Goal: Task Accomplishment & Management: Manage account settings

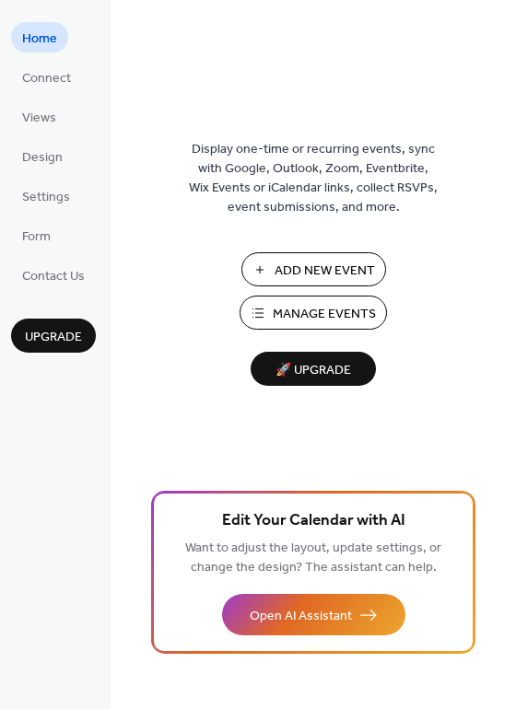
click at [301, 309] on span "Manage Events" at bounding box center [324, 314] width 103 height 19
click at [281, 315] on span "Manage Events" at bounding box center [324, 314] width 103 height 19
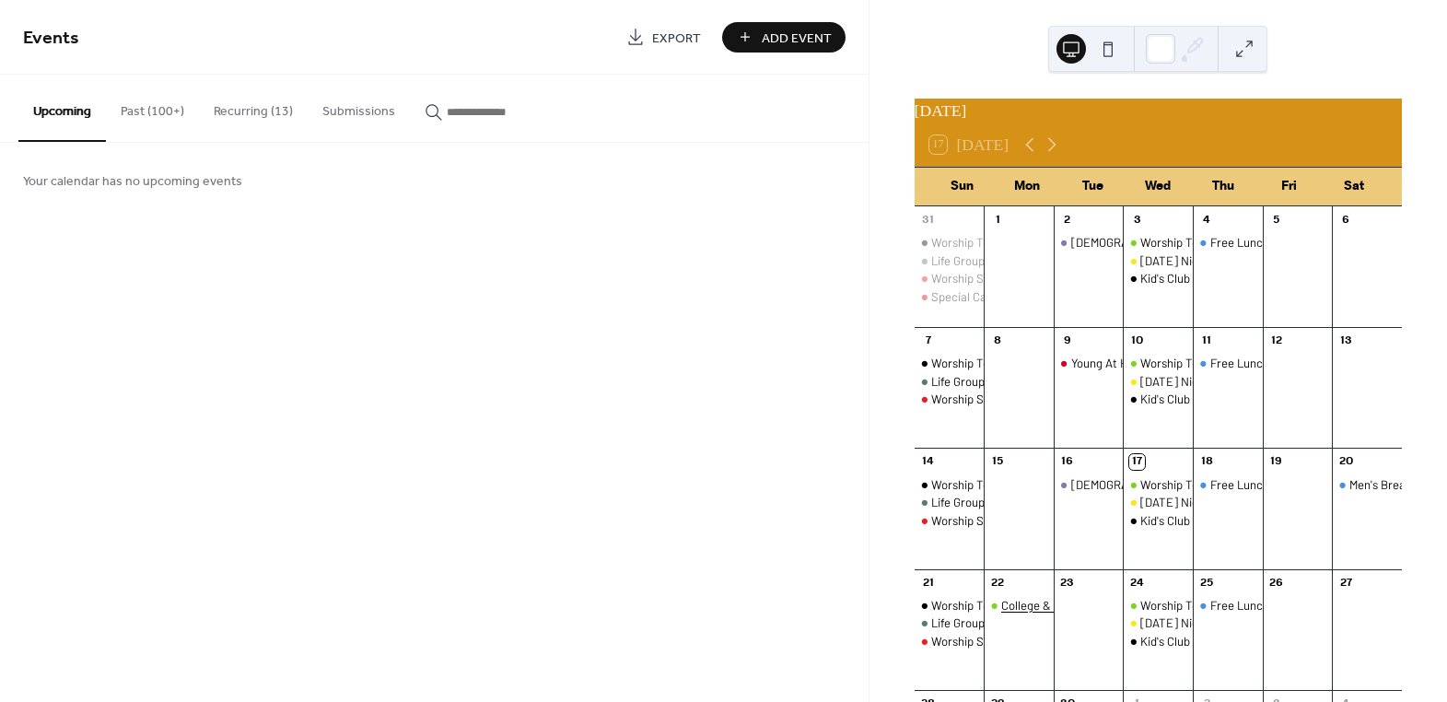
click at [1021, 614] on div "College & Career [DEMOGRAPHIC_DATA] Study & Fellowship" at bounding box center [1158, 605] width 313 height 17
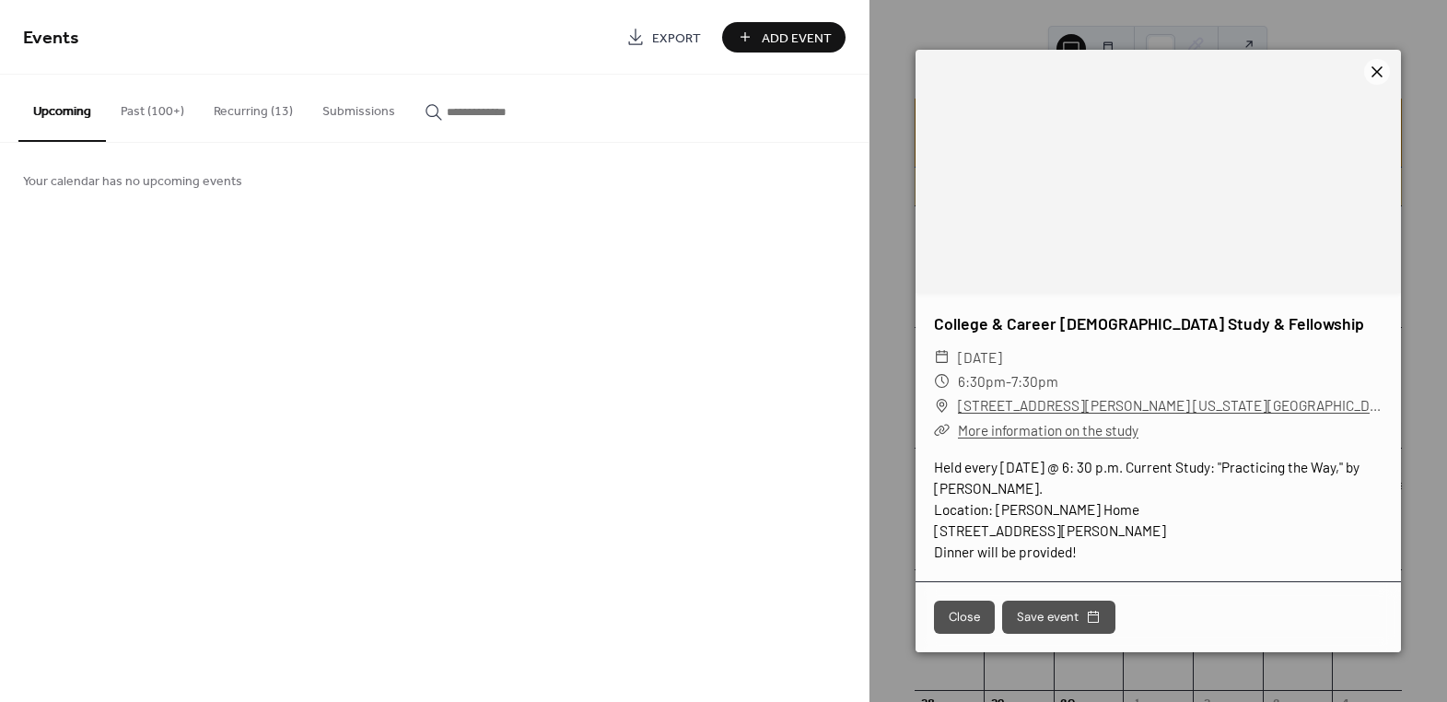
click at [1376, 64] on icon at bounding box center [1377, 72] width 22 height 22
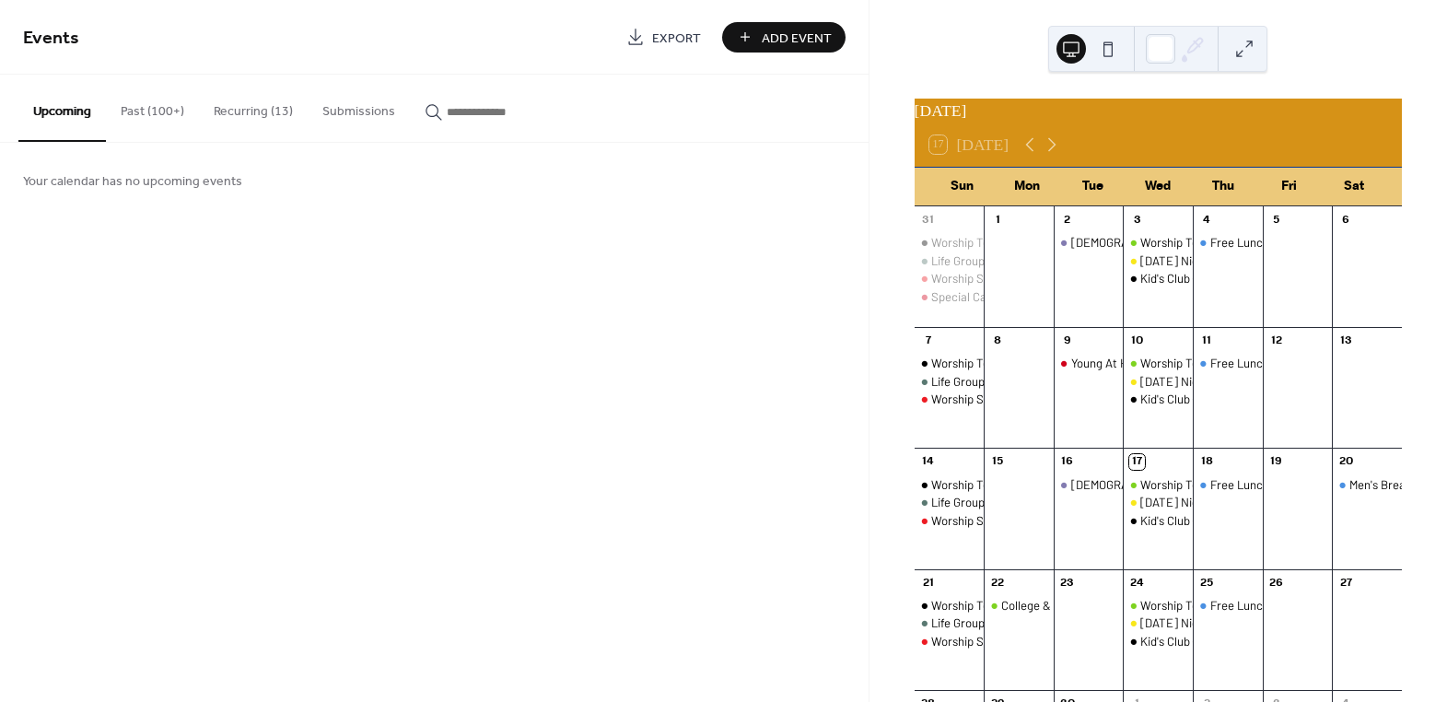
click at [250, 105] on button "Recurring (13)" at bounding box center [253, 107] width 109 height 65
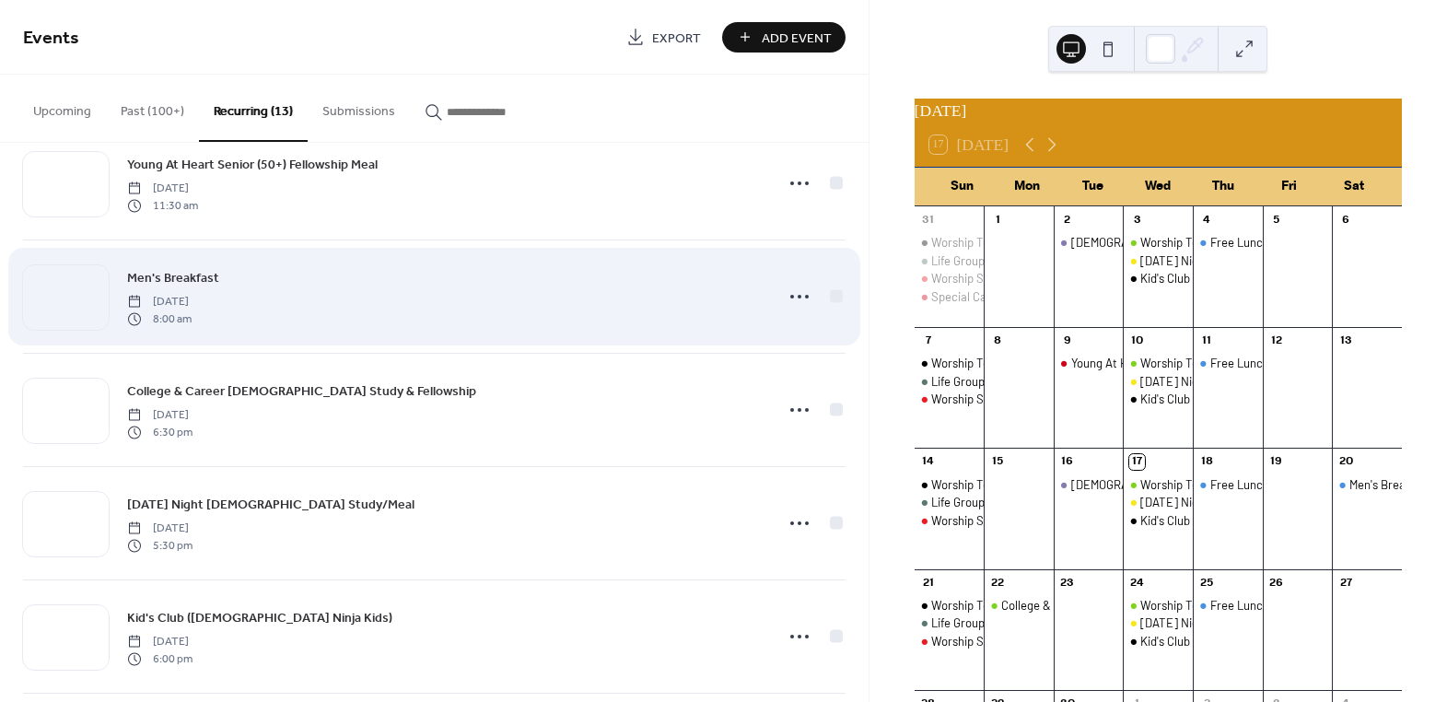
scroll to position [838, 0]
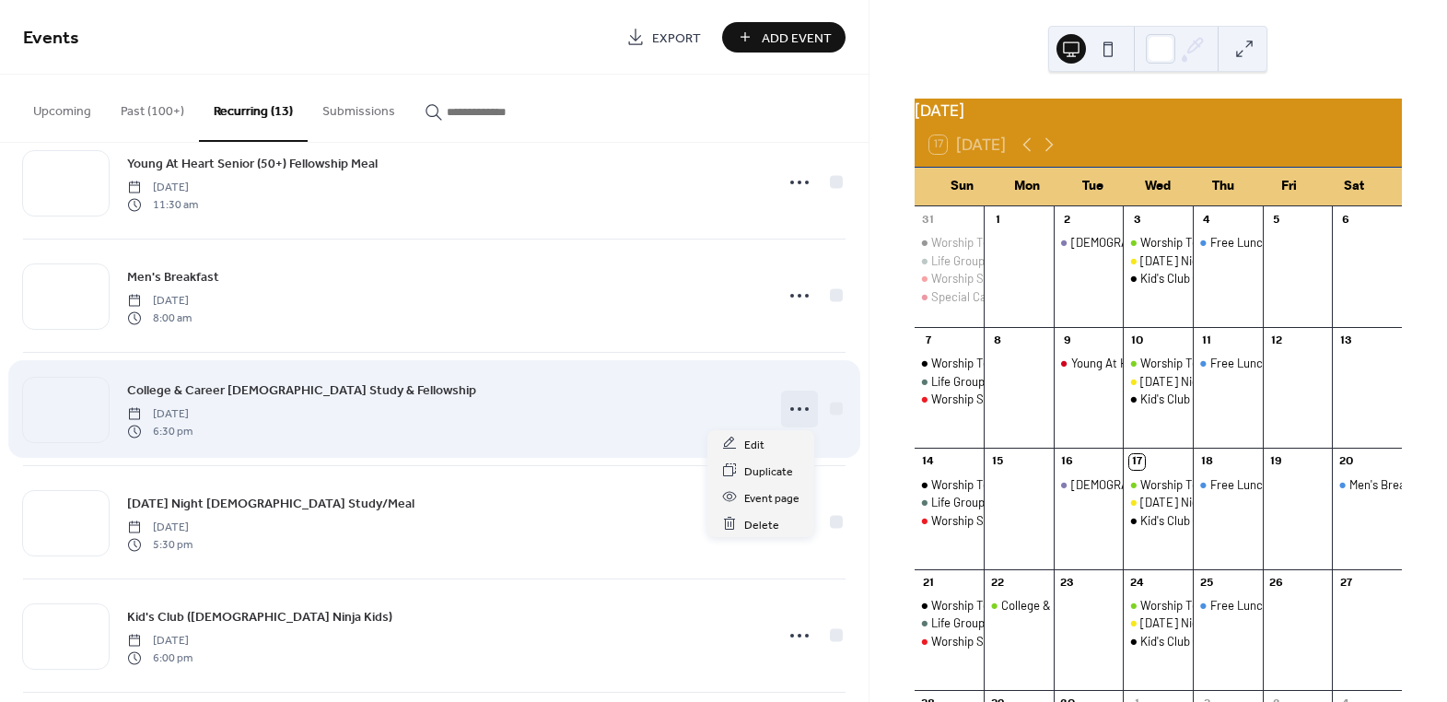
click at [791, 405] on icon at bounding box center [799, 408] width 29 height 29
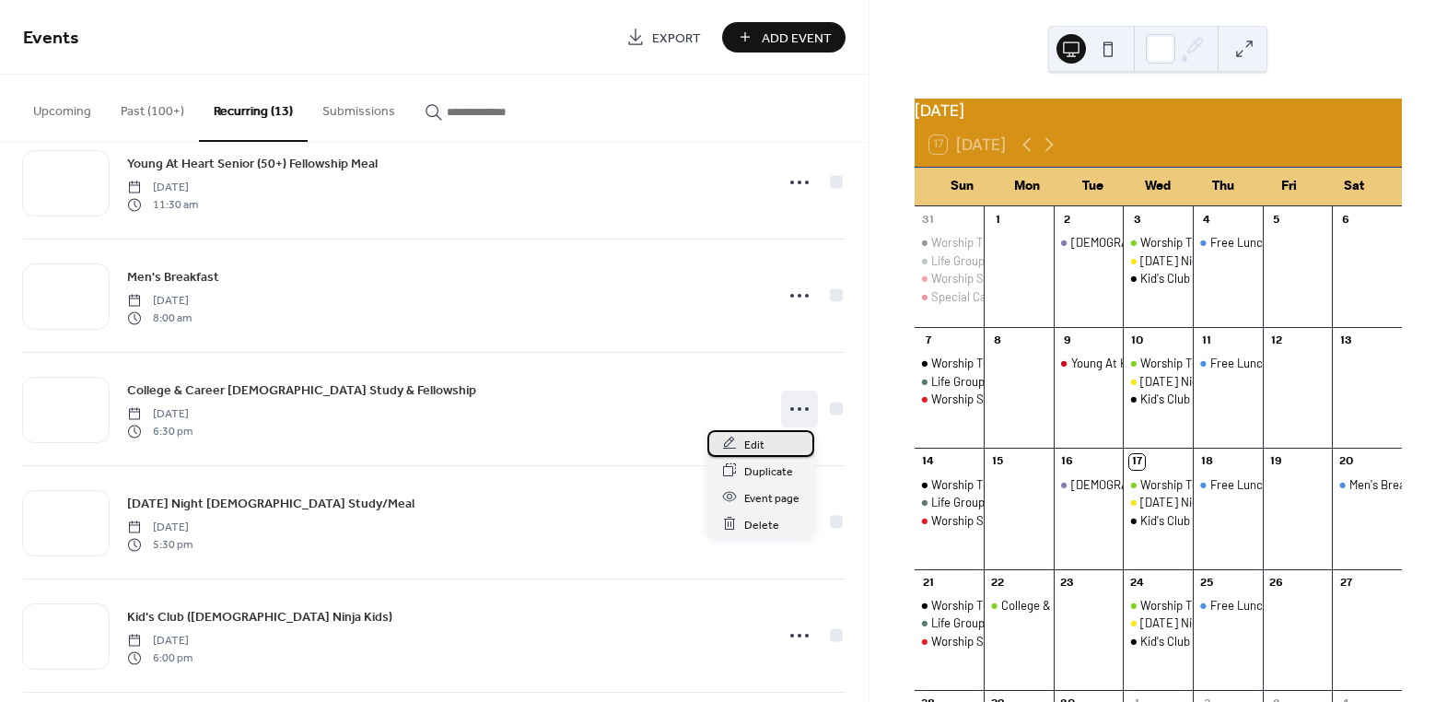
click at [751, 441] on span "Edit" at bounding box center [754, 444] width 20 height 19
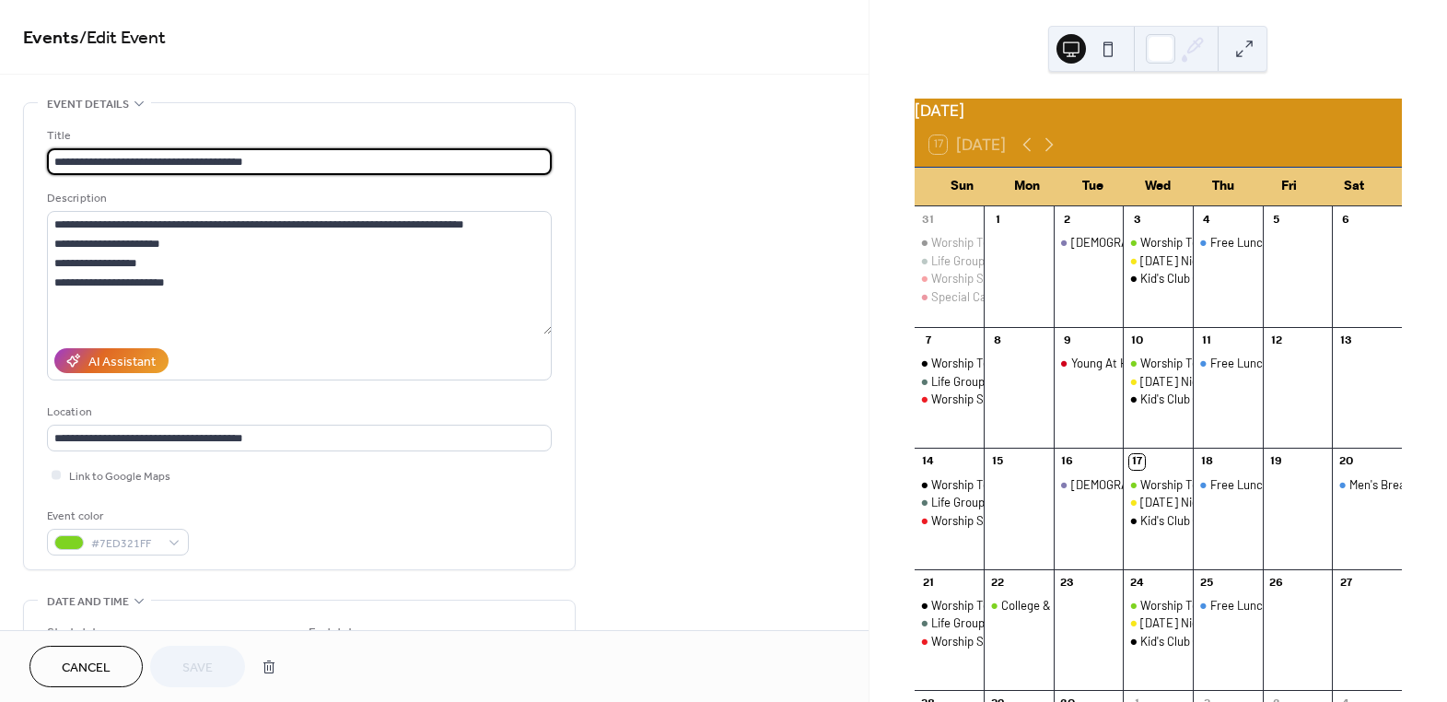
type input "**********"
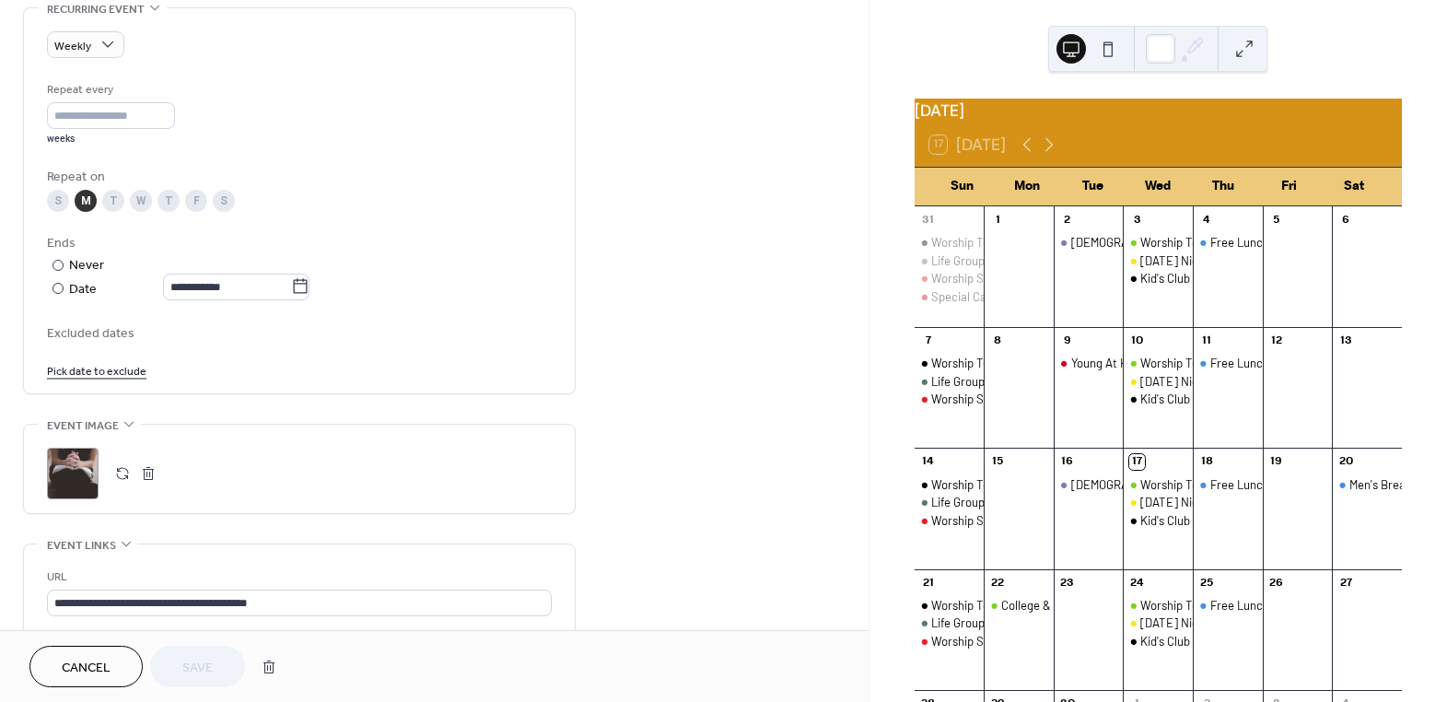
scroll to position [838, 0]
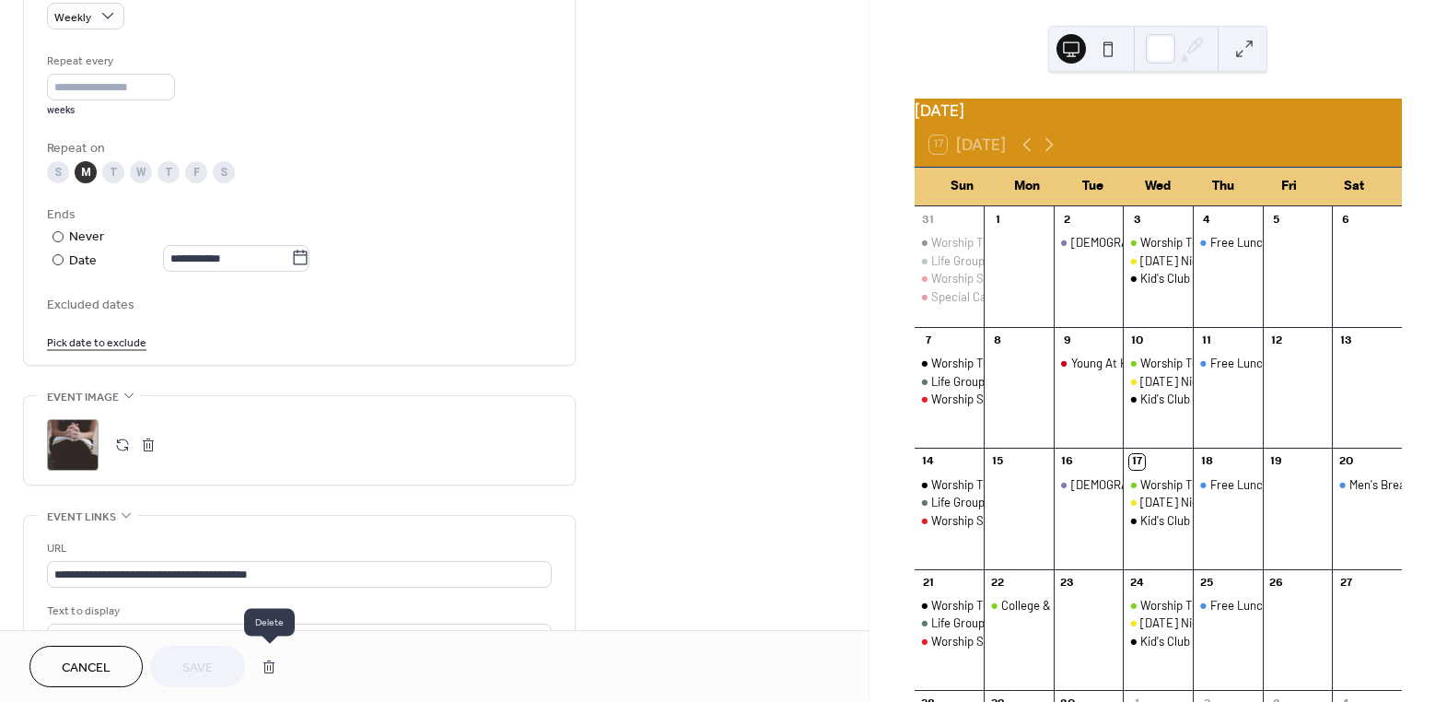
click at [269, 671] on button "button" at bounding box center [268, 667] width 33 height 37
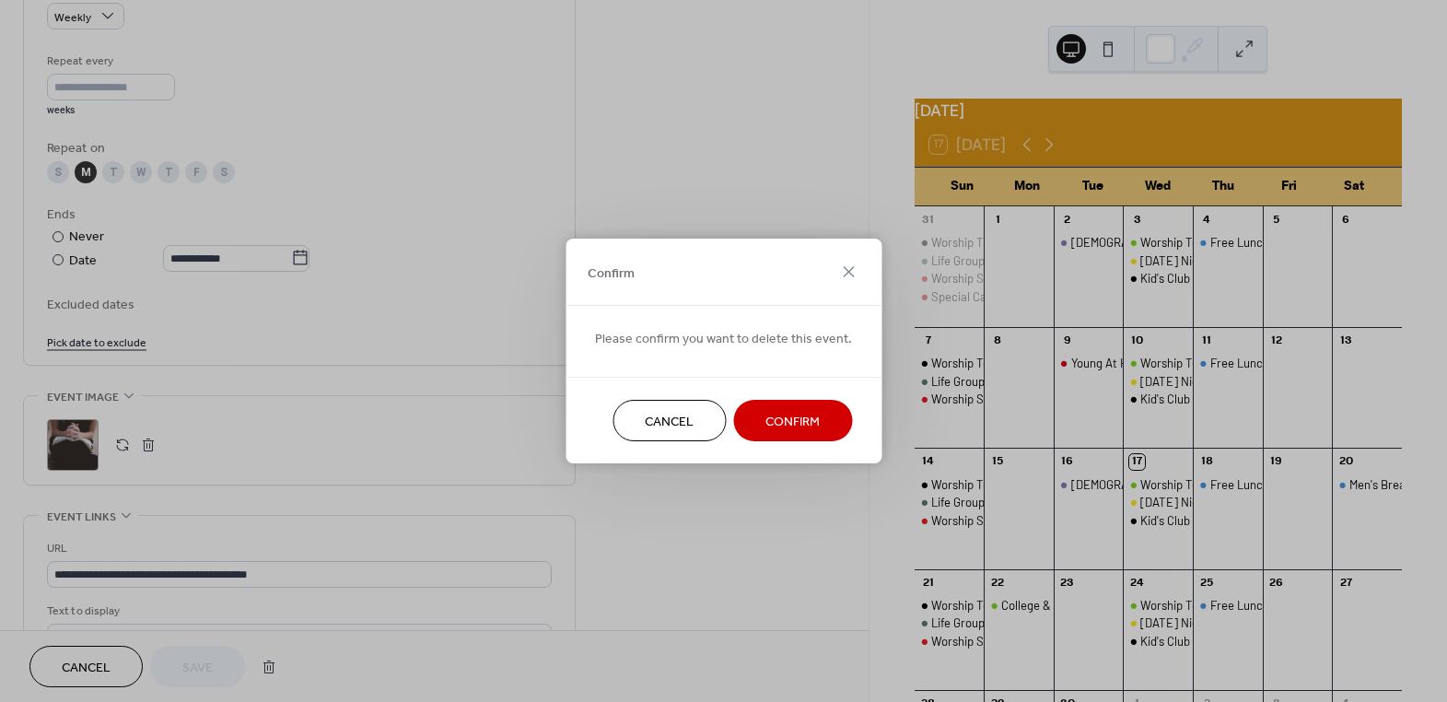
click at [796, 421] on span "Confirm" at bounding box center [793, 422] width 54 height 19
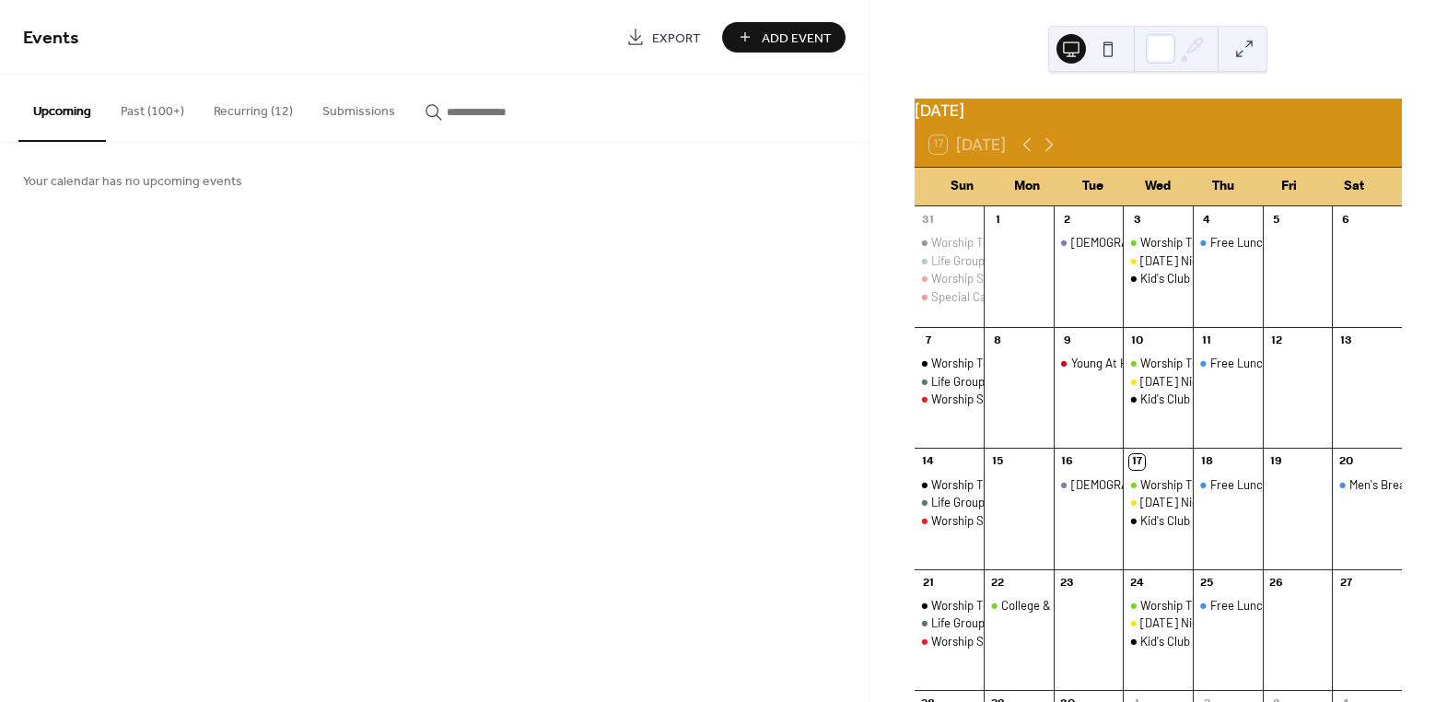
click at [257, 113] on button "Recurring (12)" at bounding box center [253, 107] width 109 height 65
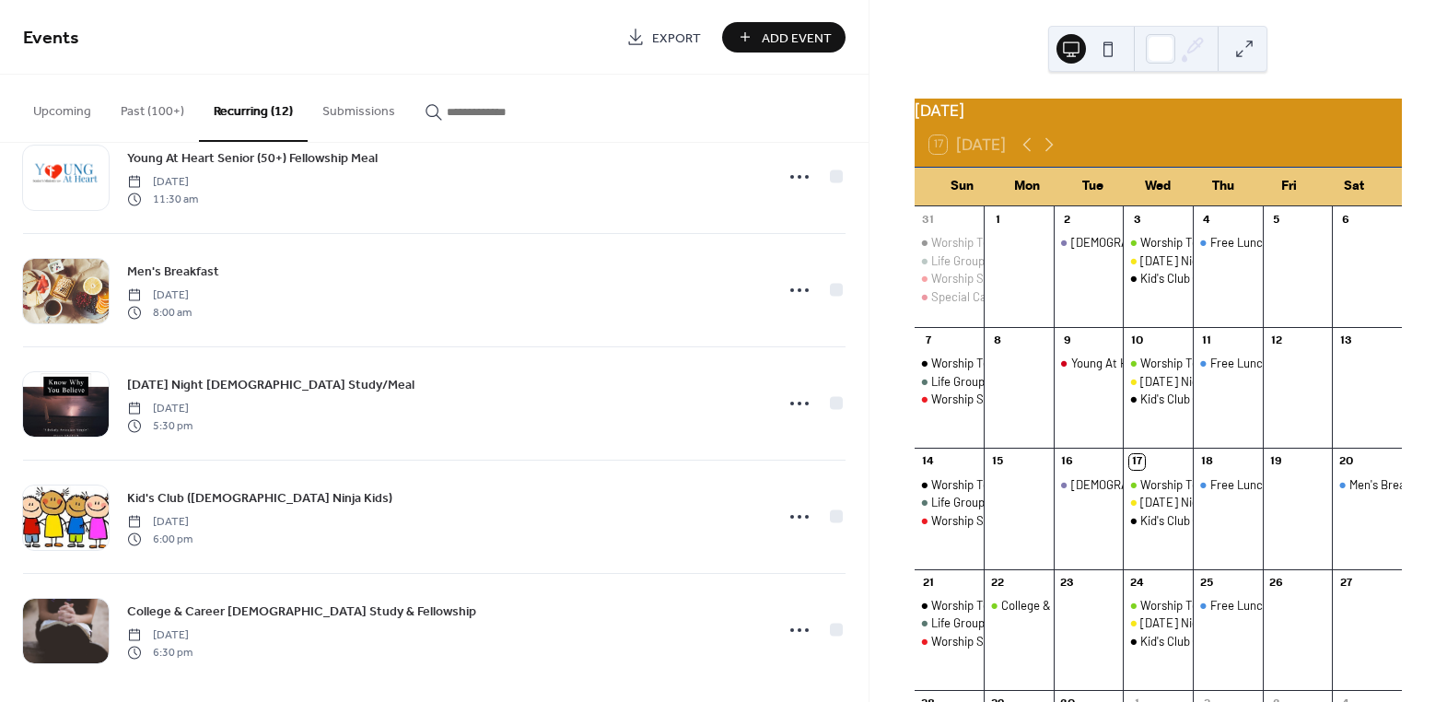
scroll to position [853, 0]
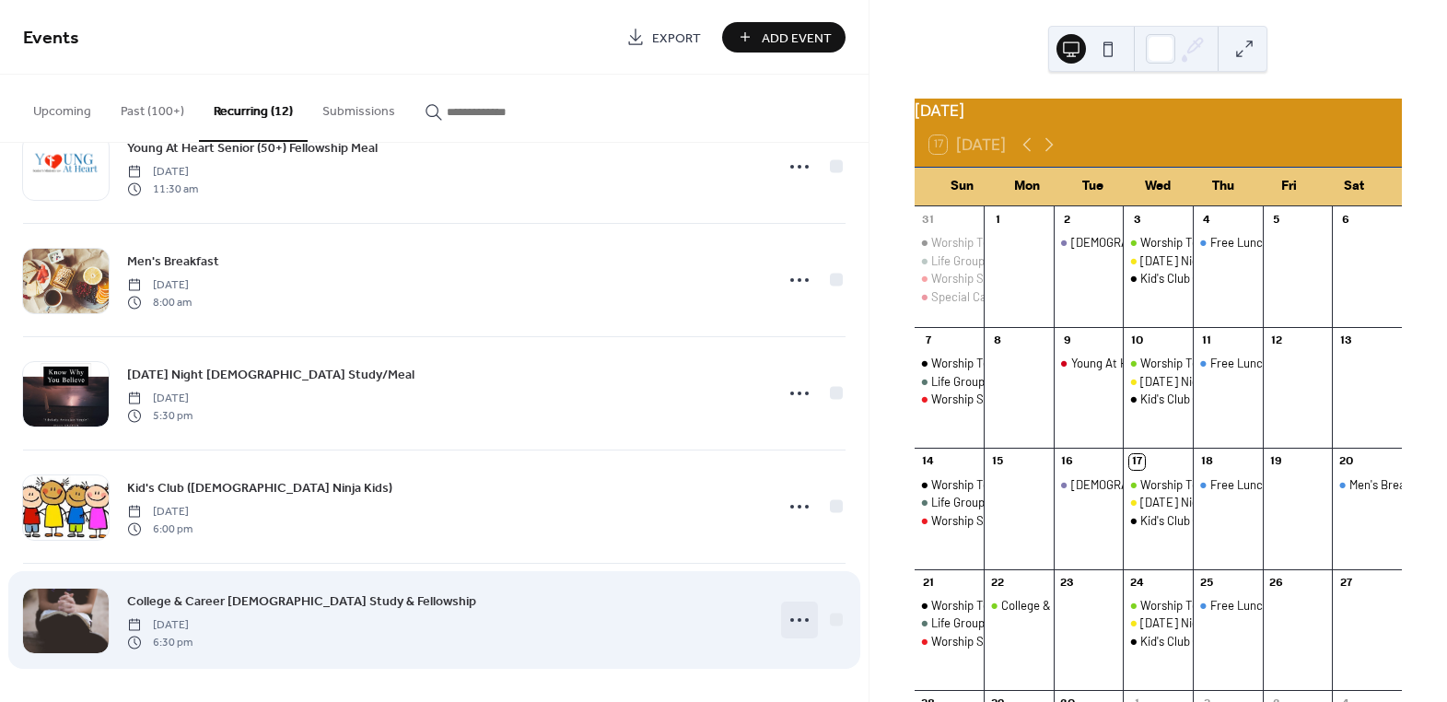
click at [797, 616] on icon at bounding box center [799, 619] width 29 height 29
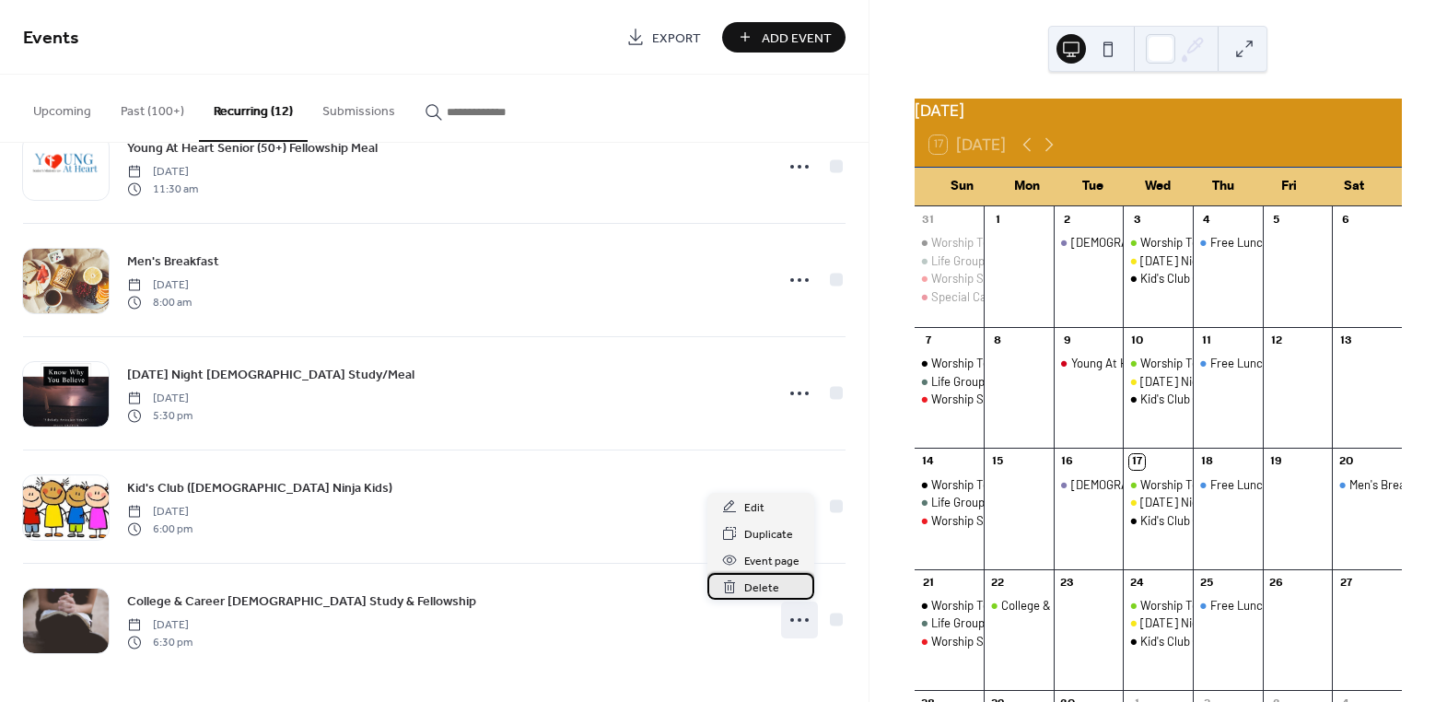
click at [750, 589] on span "Delete" at bounding box center [761, 588] width 35 height 19
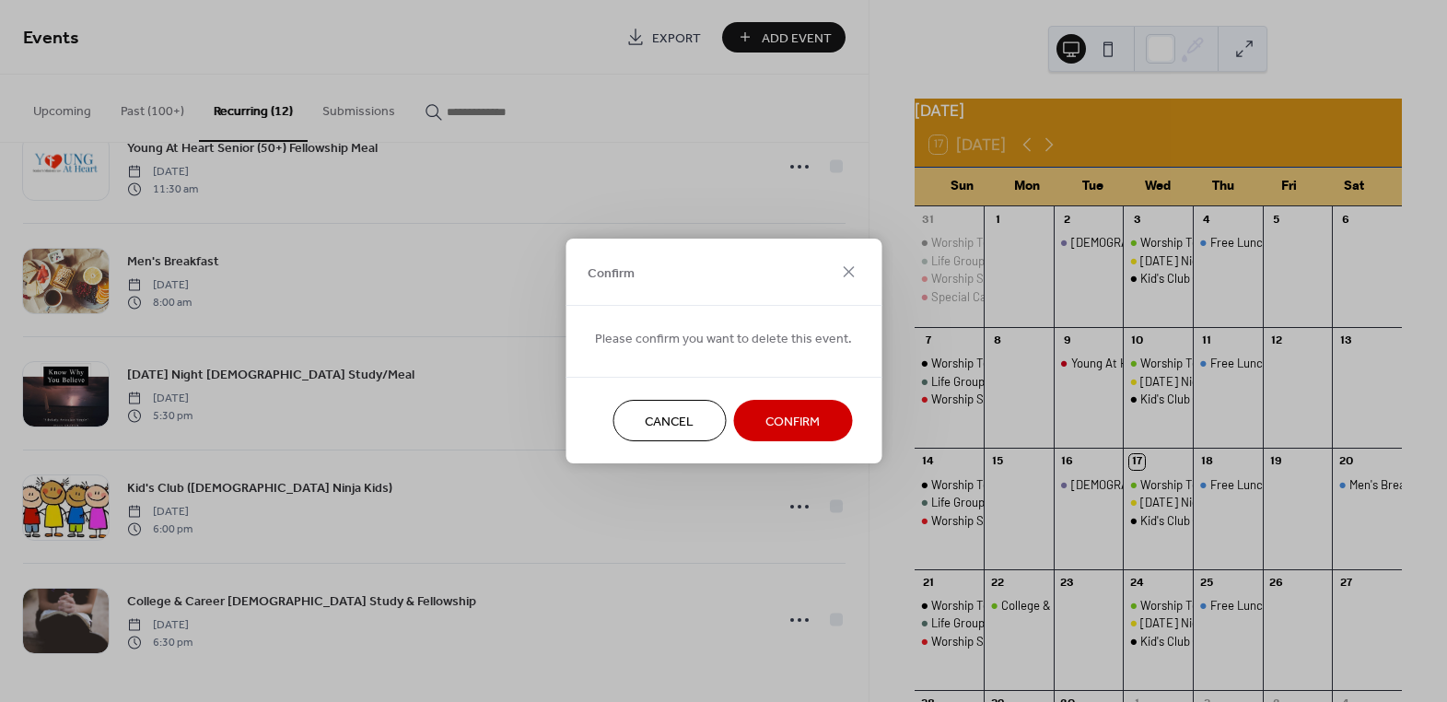
click at [787, 416] on span "Confirm" at bounding box center [793, 422] width 54 height 19
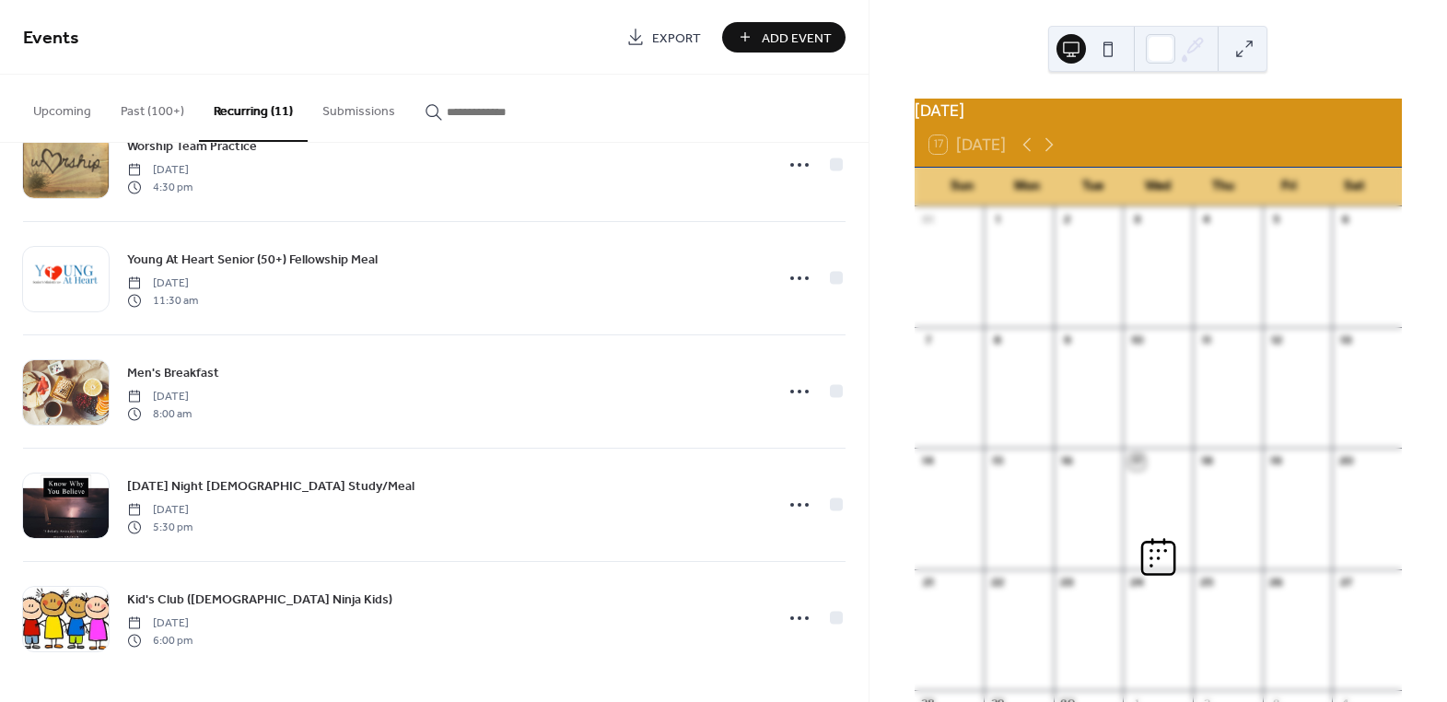
scroll to position [740, 0]
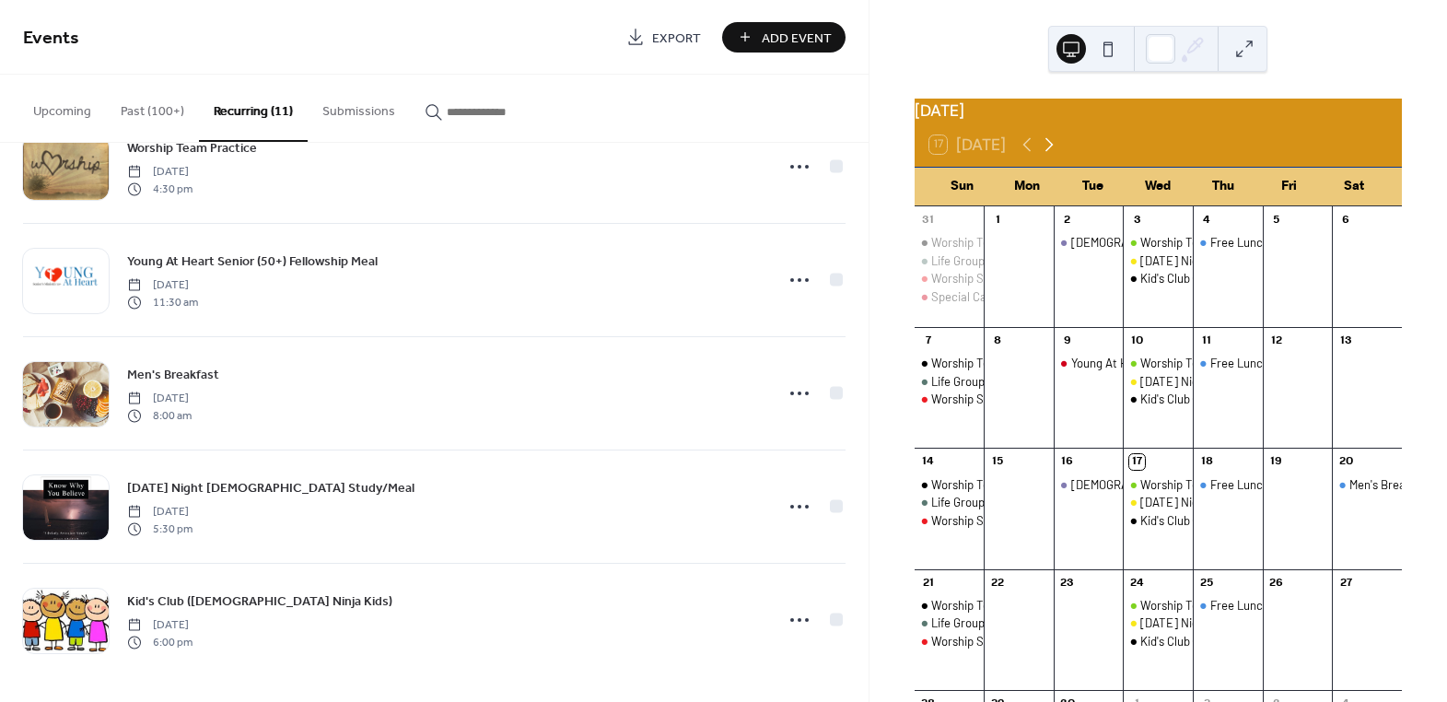
click at [1050, 154] on icon at bounding box center [1049, 145] width 22 height 22
